Goal: Task Accomplishment & Management: Complete application form

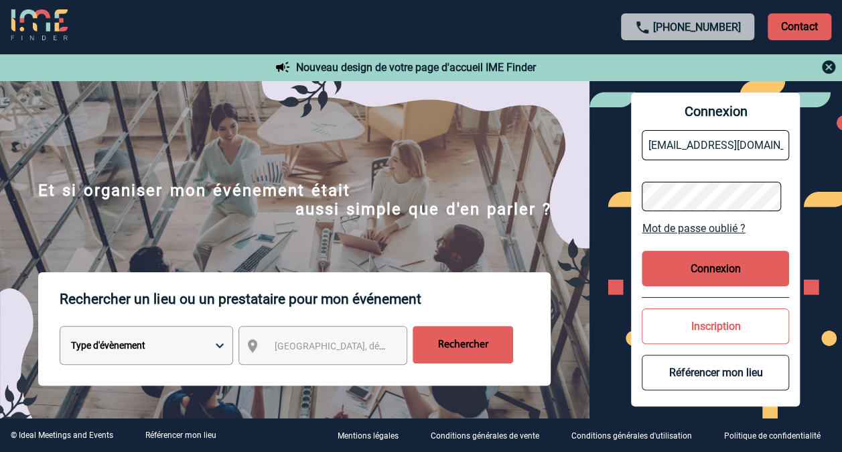
click at [736, 261] on button "Connexion" at bounding box center [715, 269] width 147 height 36
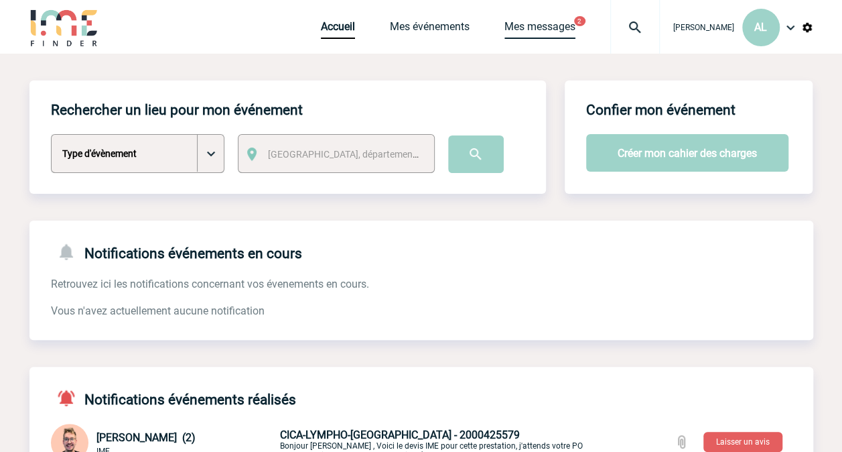
click at [560, 23] on link "Mes messages" at bounding box center [539, 29] width 71 height 19
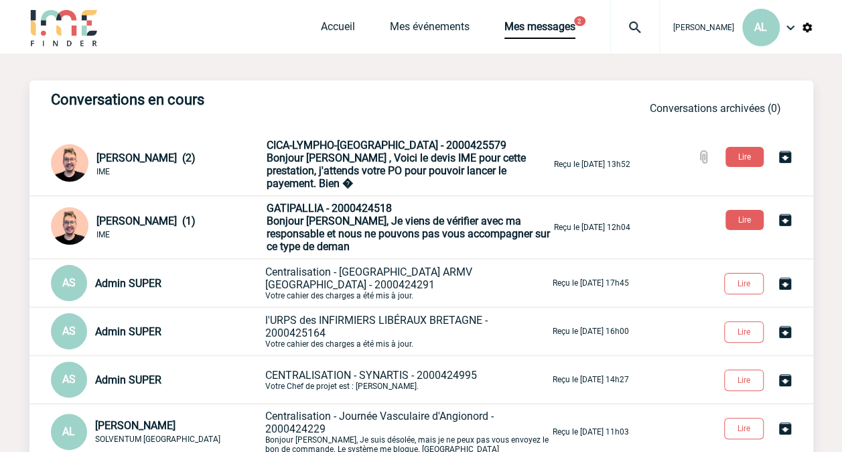
click at [323, 162] on span "Bonjour [PERSON_NAME] , Voici le devis IME pour cette prestation, j'attends vot…" at bounding box center [396, 170] width 259 height 38
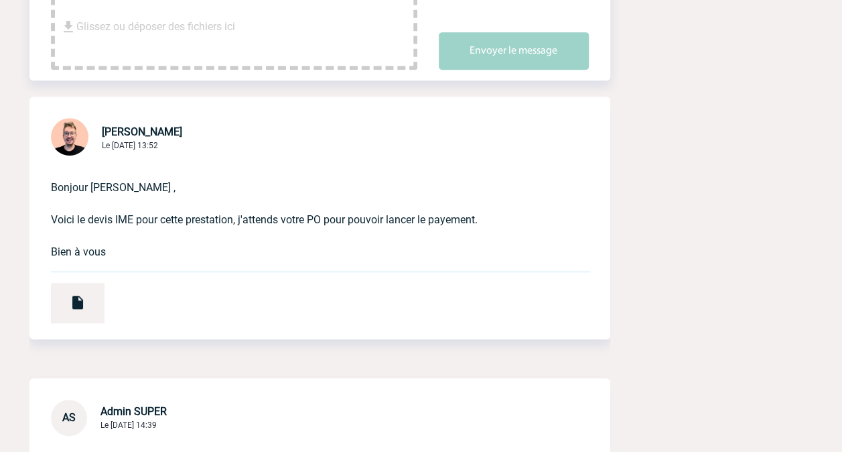
scroll to position [335, 0]
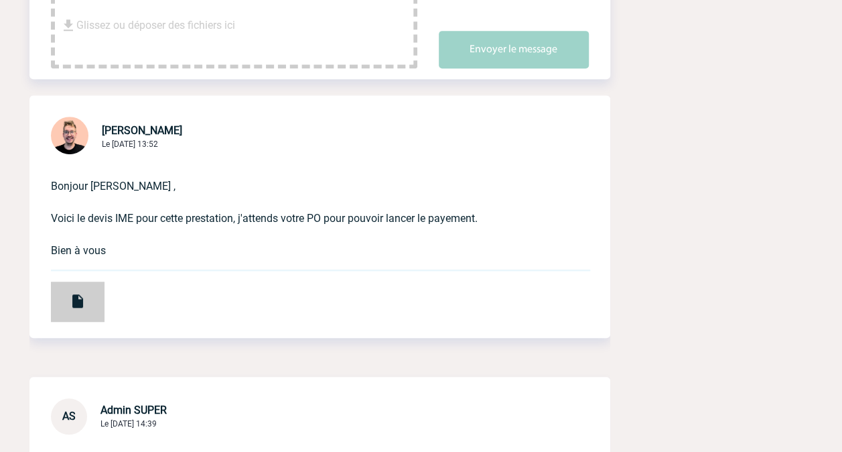
click at [74, 298] on img at bounding box center [78, 301] width 16 height 16
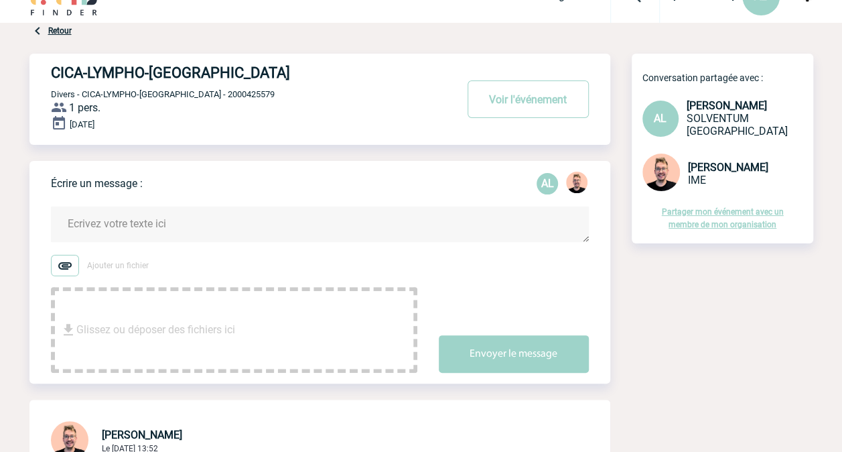
scroll to position [0, 0]
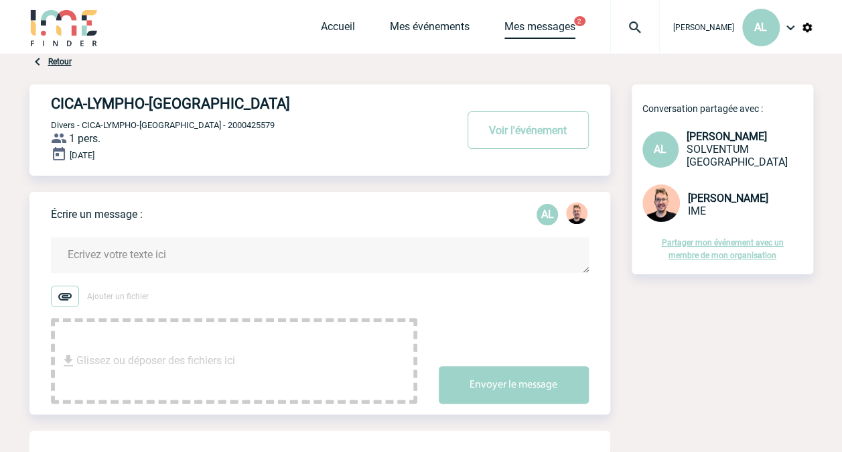
click at [555, 27] on link "Mes messages" at bounding box center [539, 29] width 71 height 19
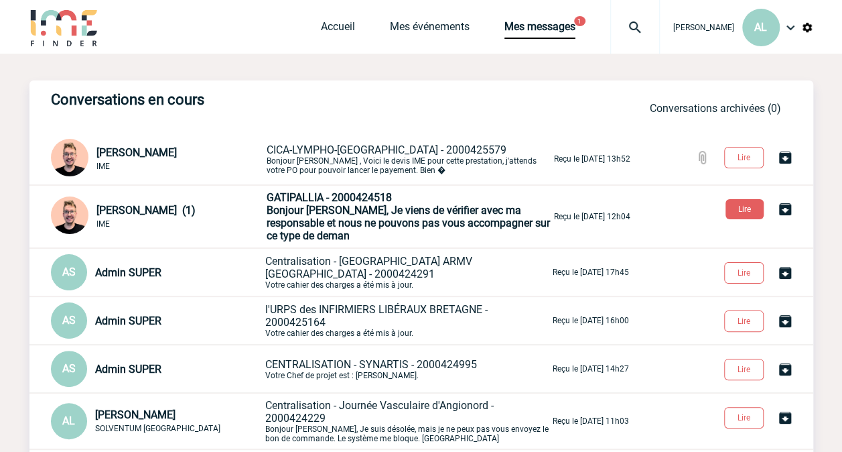
click at [327, 221] on span "Bonjour Adeline, Je viens de vérifier avec ma responsable et nous ne pouvons pa…" at bounding box center [408, 223] width 283 height 38
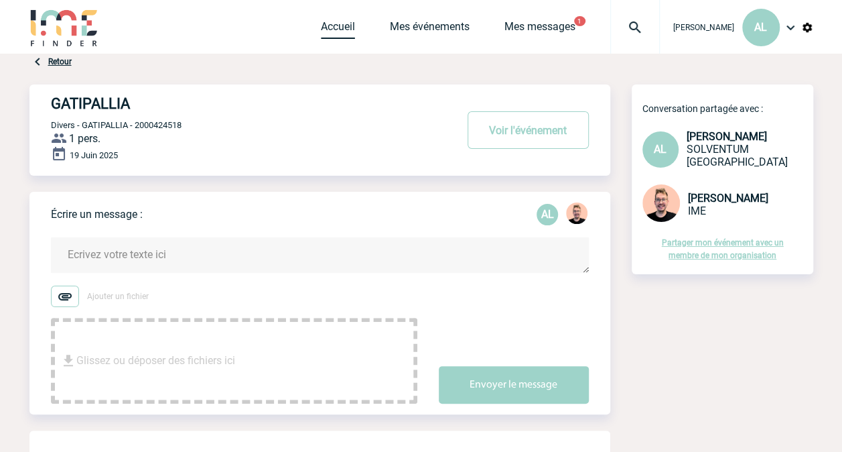
click at [332, 30] on link "Accueil" at bounding box center [338, 29] width 34 height 19
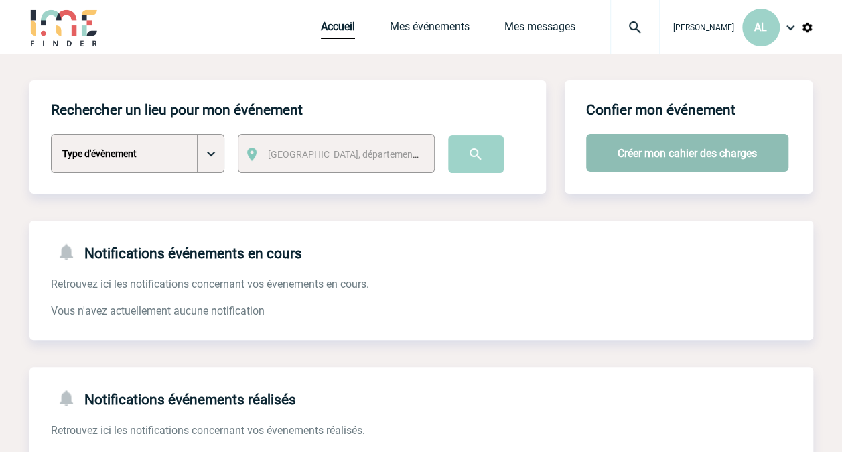
click at [626, 155] on button "Créer mon cahier des charges" at bounding box center [687, 153] width 202 height 38
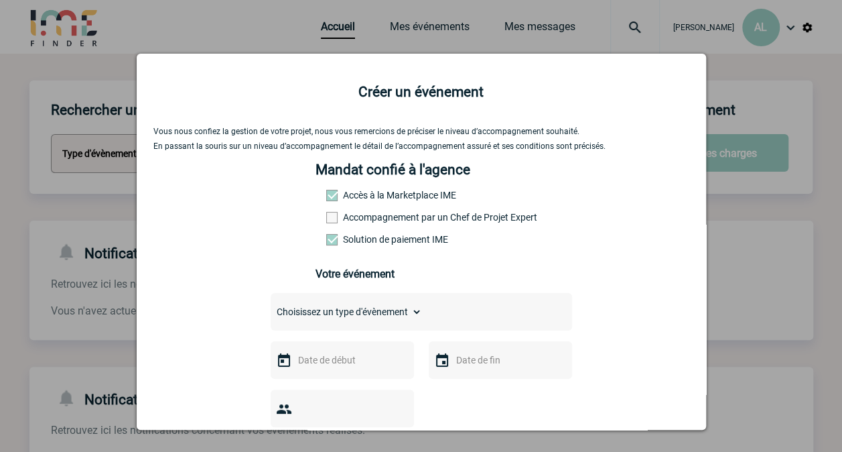
click at [316, 318] on select "Choisissez un type d'évènement Séminaire avec nuitée Séminaire sans nuitée Repa…" at bounding box center [346, 311] width 151 height 19
select select "9"
click at [271, 307] on select "Choisissez un type d'évènement Séminaire avec nuitée Séminaire sans nuitée Repa…" at bounding box center [346, 311] width 151 height 19
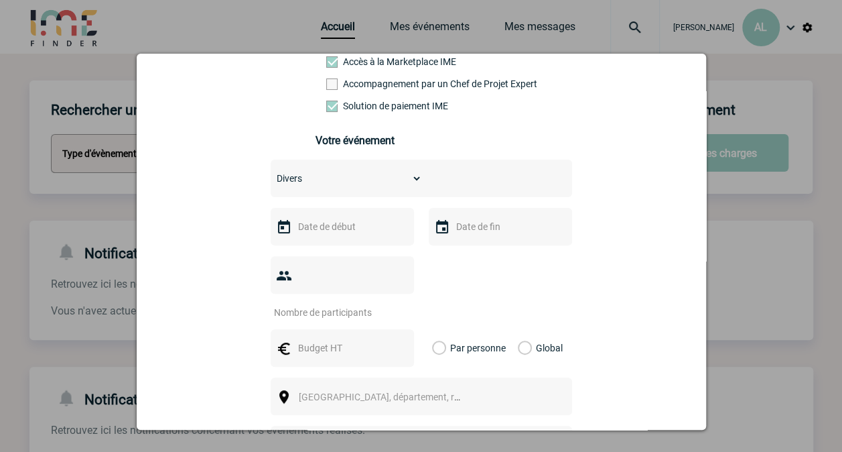
scroll to position [134, 0]
click at [342, 229] on input "text" at bounding box center [341, 225] width 92 height 17
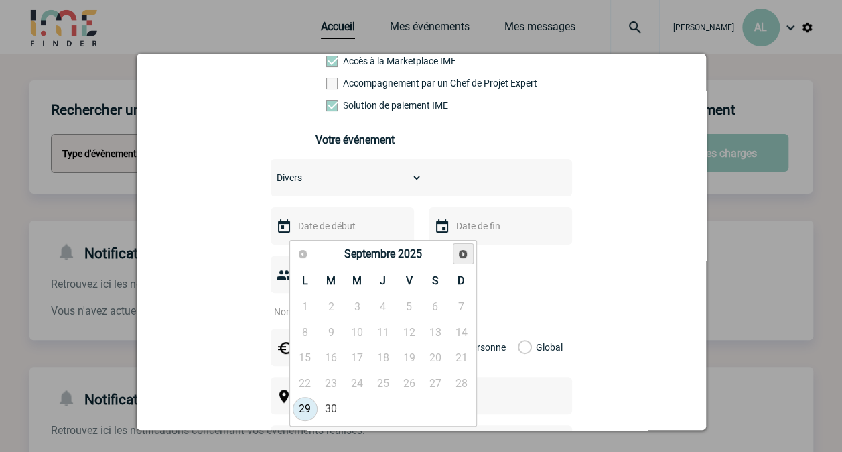
click at [469, 253] on link "Suivant" at bounding box center [463, 253] width 21 height 21
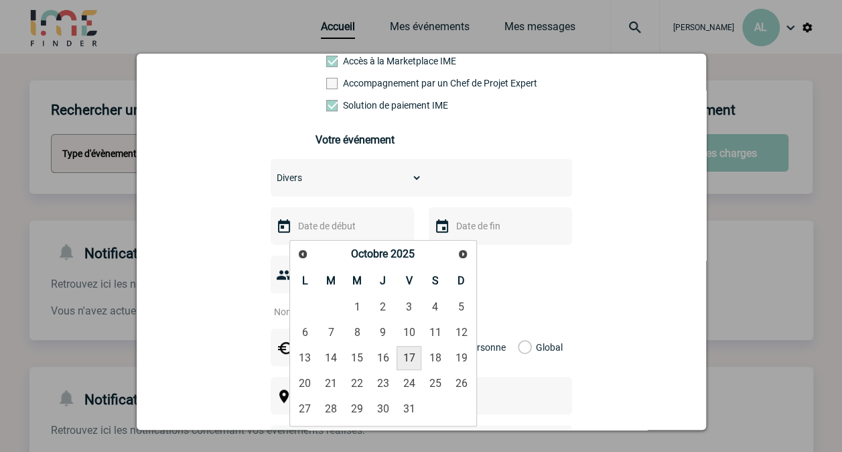
click at [410, 357] on link "17" at bounding box center [409, 358] width 25 height 24
type input "17-10-2025"
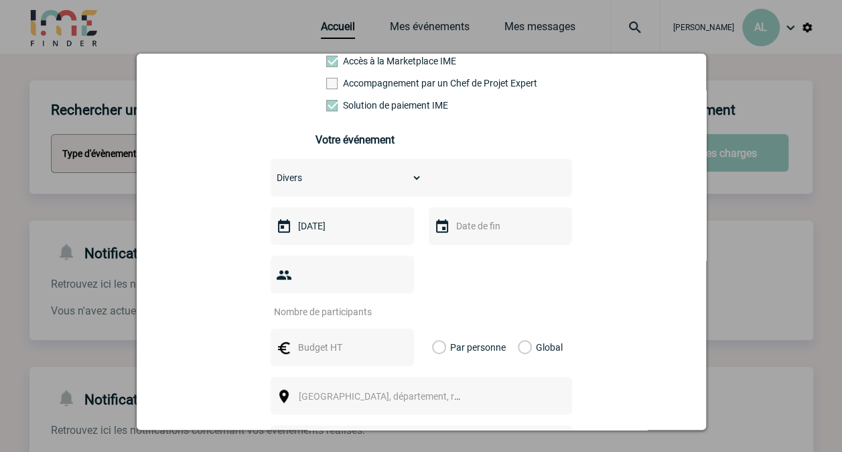
click at [474, 228] on input "text" at bounding box center [499, 225] width 92 height 17
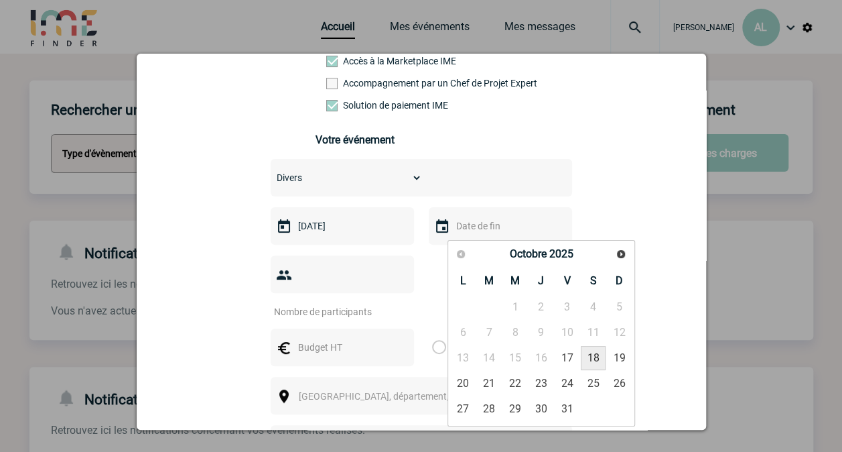
click at [593, 354] on link "18" at bounding box center [593, 358] width 25 height 24
type input "18-10-2025"
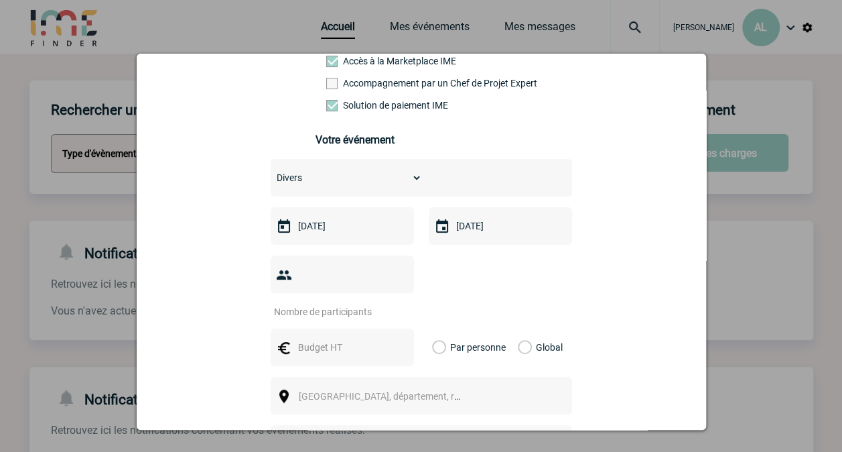
click at [352, 303] on input "number" at bounding box center [334, 311] width 126 height 17
type input "1"
click at [343, 338] on input "text" at bounding box center [341, 346] width 92 height 17
type input "1500"
click at [614, 371] on div "Vous nous confiez la gestion de votre projet, nous vous remercions de préciser …" at bounding box center [421, 298] width 536 height 611
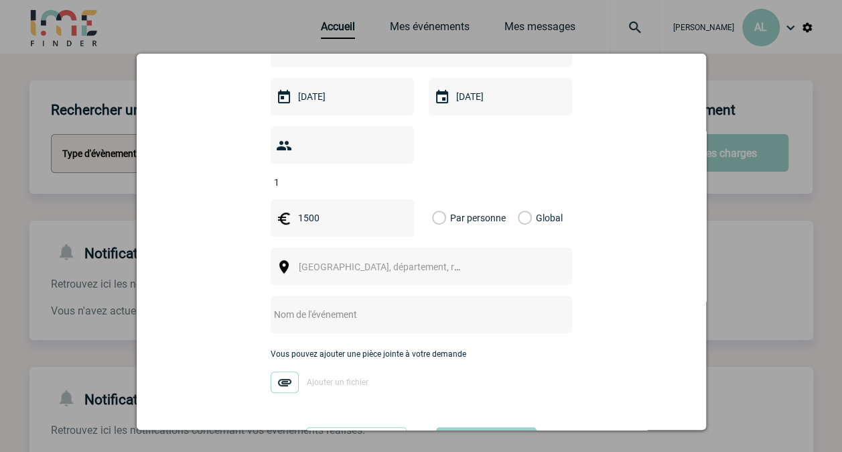
scroll to position [268, 0]
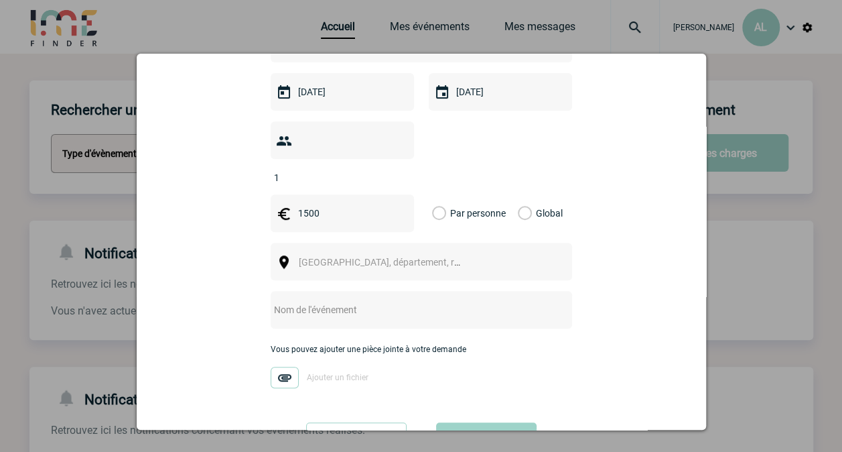
click at [362, 301] on input "text" at bounding box center [404, 309] width 266 height 17
type input "1"
type input "SIGMEV 2025"
click at [638, 319] on div "Vous nous confiez la gestion de votre projet, nous vous remercions de préciser …" at bounding box center [421, 164] width 536 height 611
click at [277, 366] on img at bounding box center [285, 376] width 28 height 21
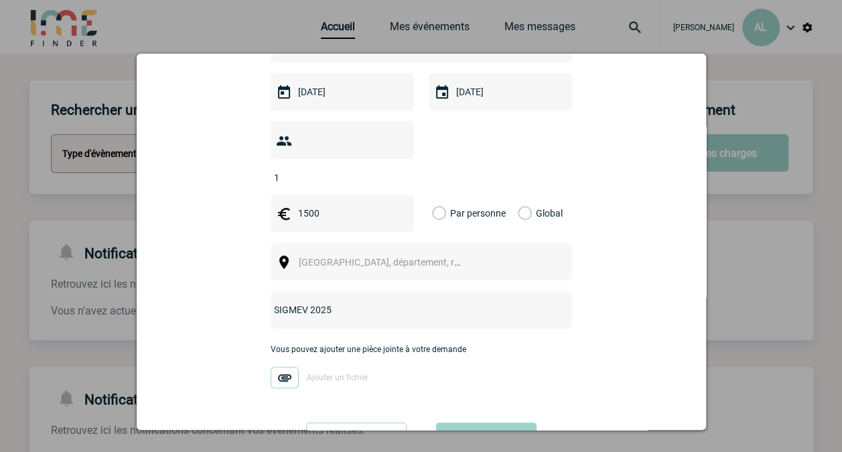
click at [0, 0] on input "Ajouter un fichier" at bounding box center [0, 0] width 0 height 0
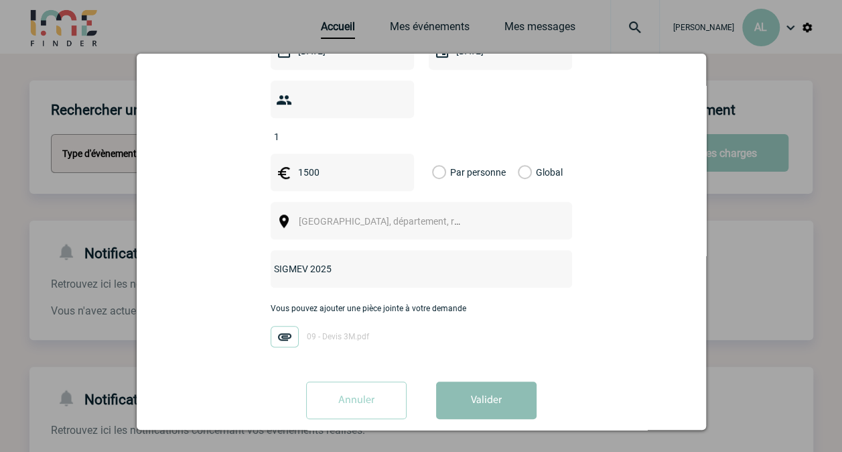
click at [481, 381] on button "Valider" at bounding box center [486, 400] width 100 height 38
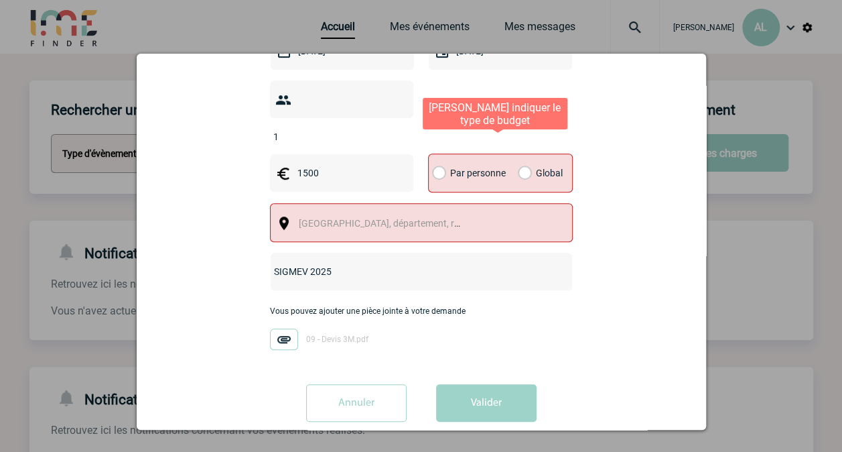
click at [518, 154] on label "Global" at bounding box center [522, 173] width 9 height 38
click at [0, 0] on input "Global" at bounding box center [0, 0] width 0 height 0
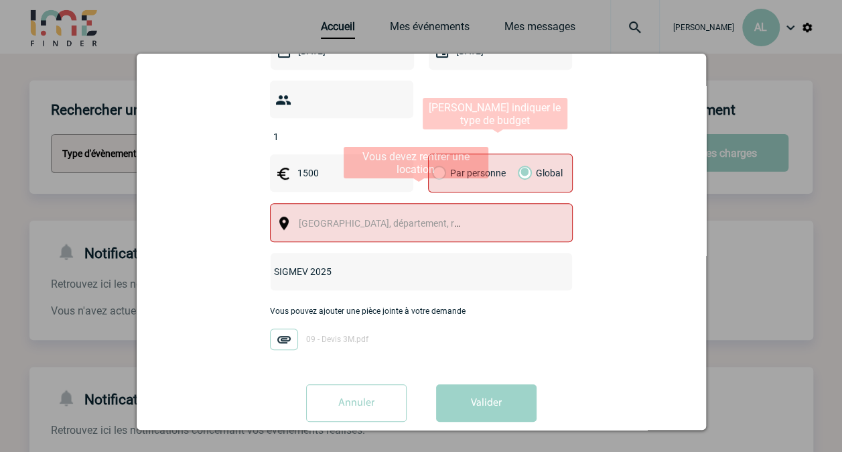
click at [441, 214] on span "Ville, département, région..." at bounding box center [385, 223] width 184 height 19
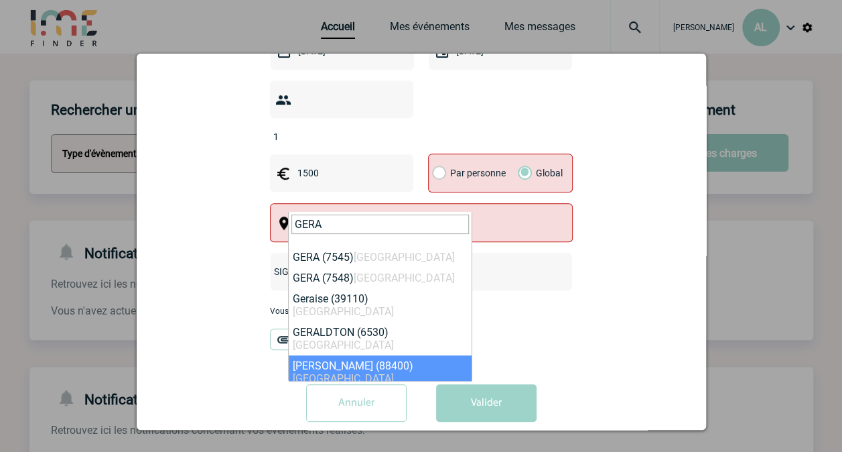
type input "GERA"
select select "23486"
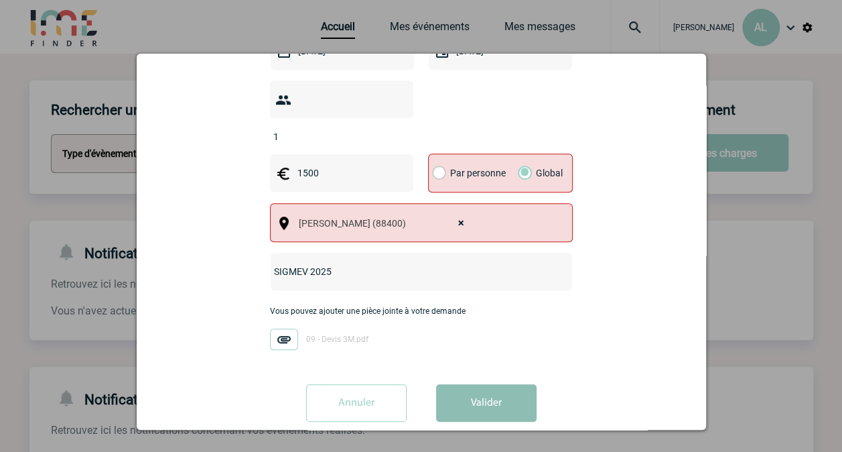
click at [486, 384] on button "Valider" at bounding box center [486, 403] width 100 height 38
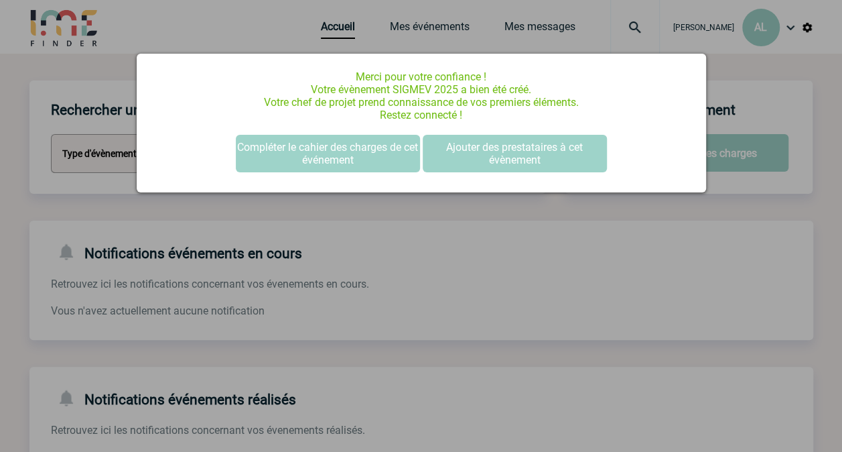
scroll to position [0, 0]
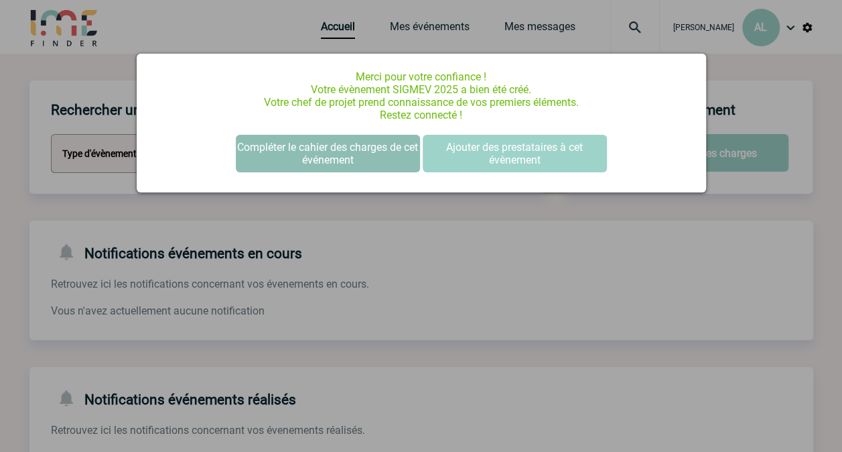
click at [322, 150] on button "Compléter le cahier des charges de cet événement" at bounding box center [328, 154] width 184 height 38
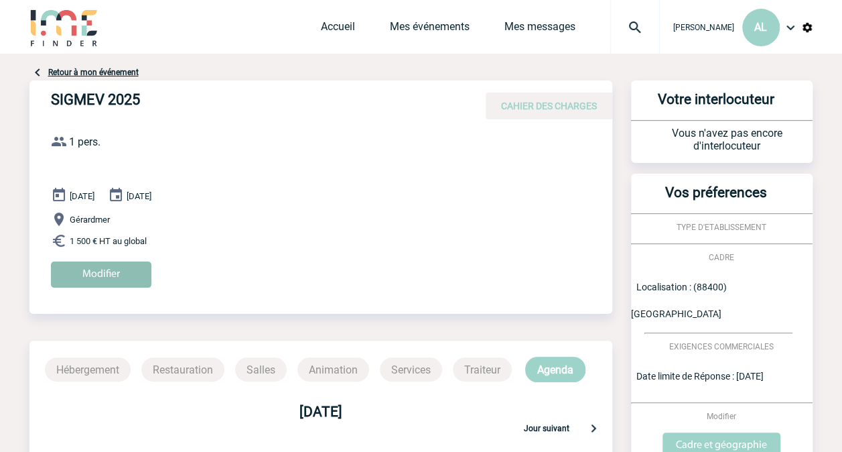
click at [91, 264] on input "Modifier" at bounding box center [101, 274] width 100 height 26
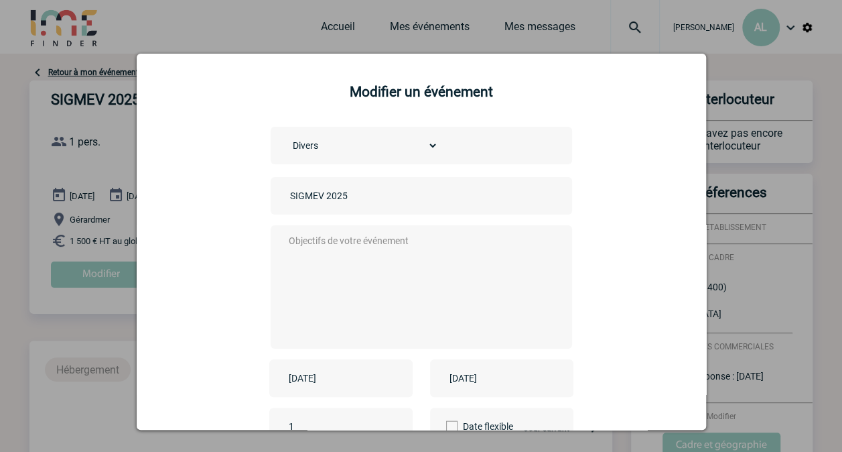
click at [342, 249] on textarea at bounding box center [417, 285] width 265 height 107
type textarea "v"
paste textarea "[PERSON_NAME]  03 69 55 14 96  03 69 55 17 98 [PERSON_NAME][EMAIL_ADDRESS][DO…"
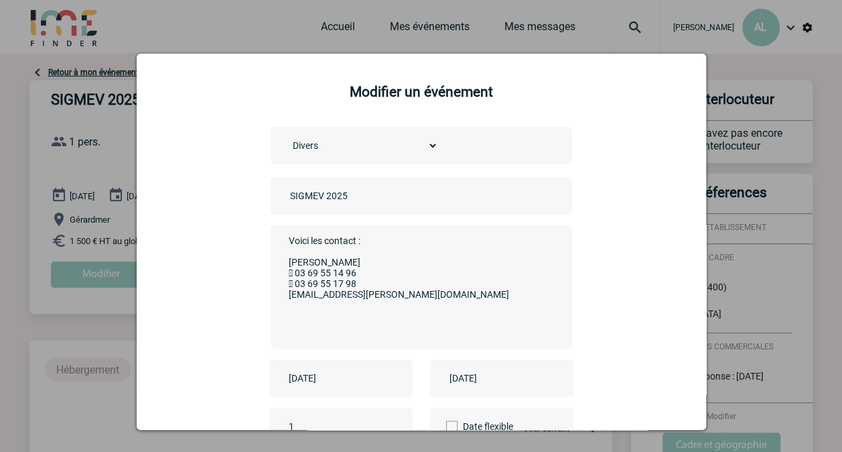
type textarea "Voici les contact : [PERSON_NAME]  03 69 55 14 96  03 69 55 17 98 [EMAIL_ADDR…"
click at [644, 292] on div "Choisissez un type d'évènement Séminaire avec nuitée Séminaire sans nuitée Repa…" at bounding box center [421, 325] width 536 height 397
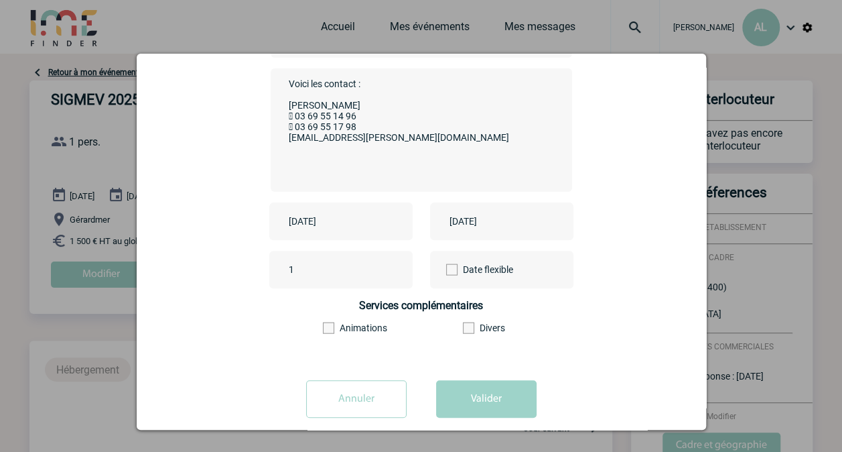
scroll to position [177, 0]
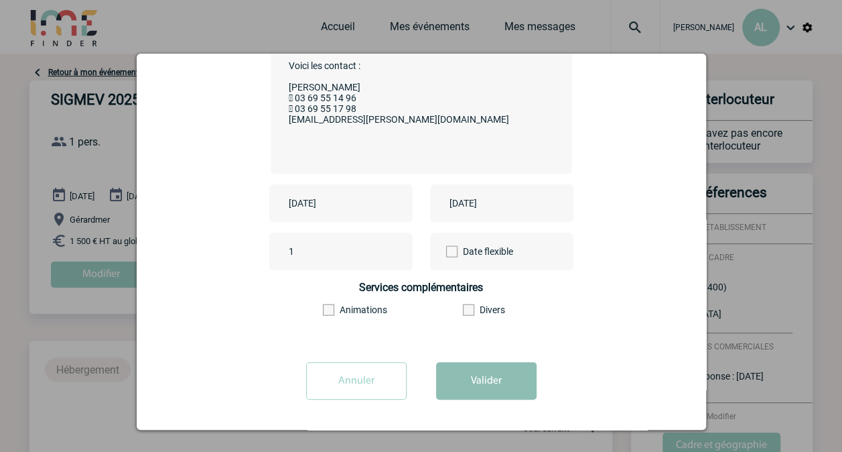
click at [478, 380] on button "Valider" at bounding box center [486, 381] width 100 height 38
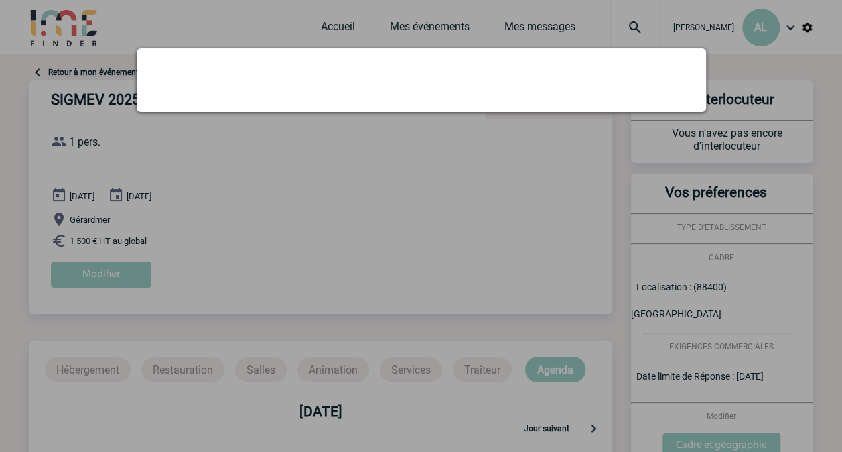
scroll to position [0, 0]
